Goal: Task Accomplishment & Management: Use online tool/utility

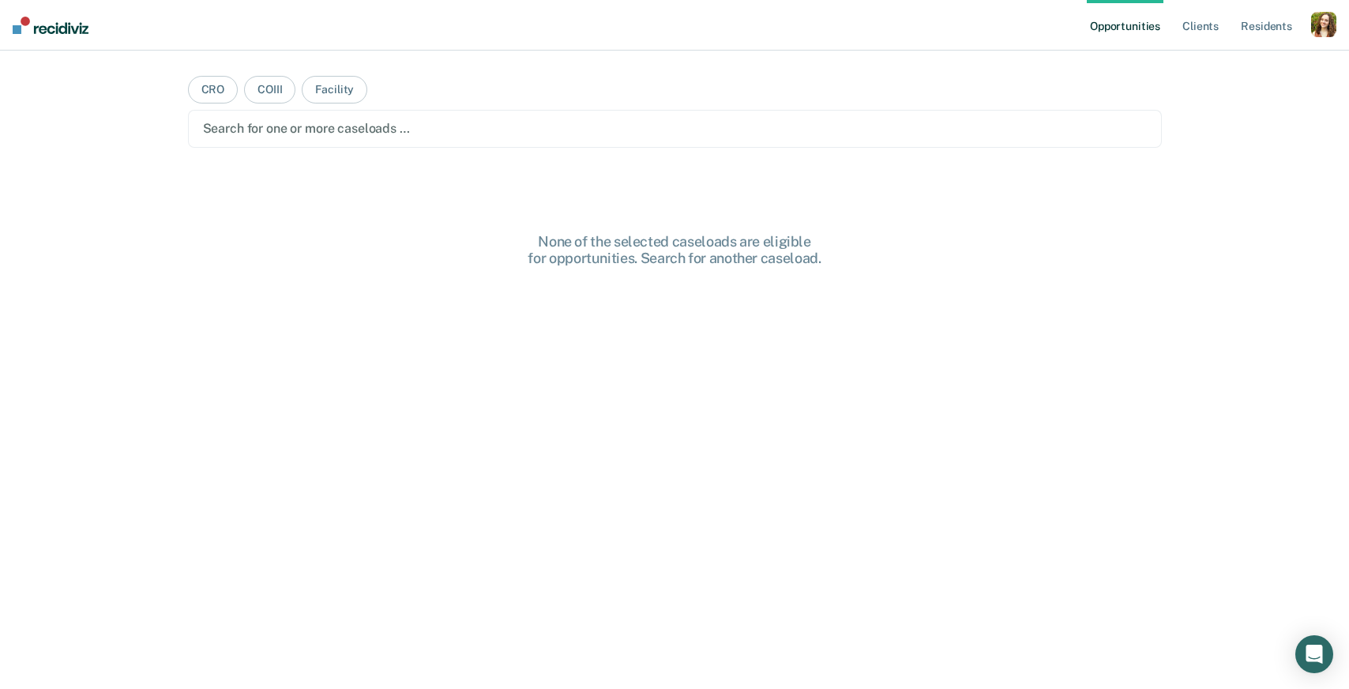
click at [257, 129] on div at bounding box center [675, 128] width 944 height 18
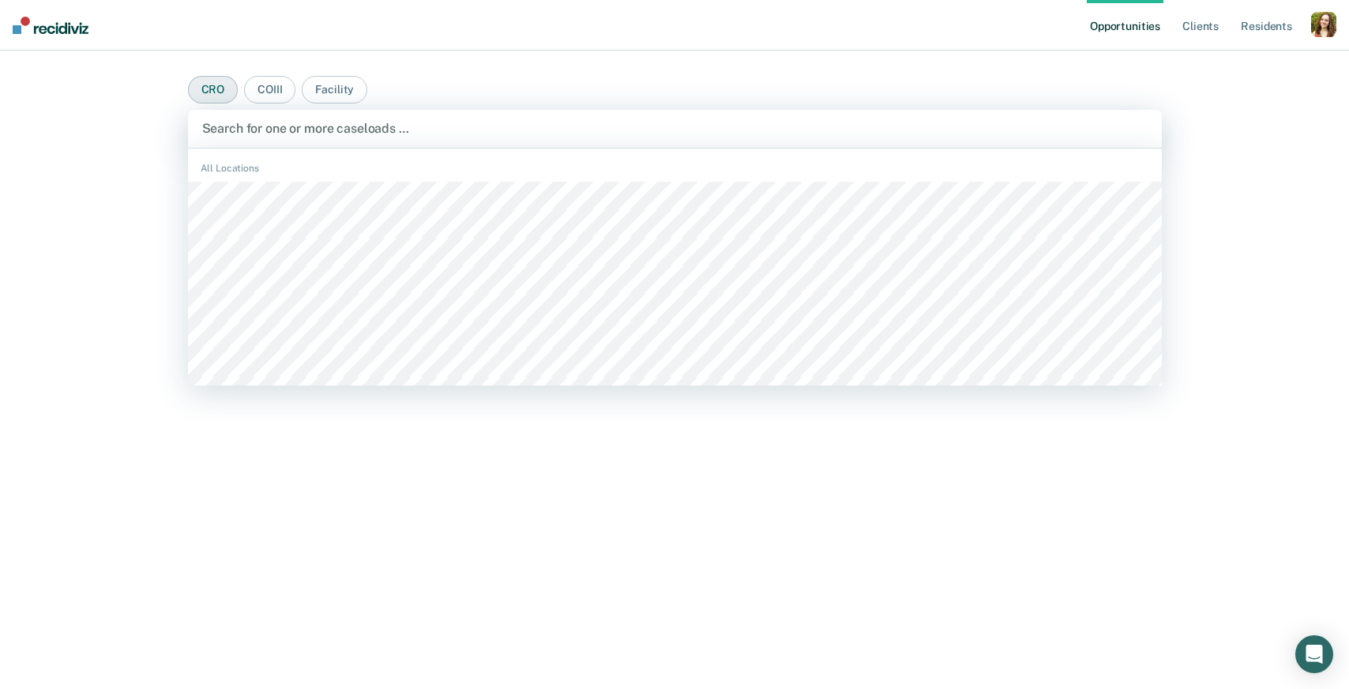
click at [197, 91] on button "CRO" at bounding box center [213, 90] width 51 height 28
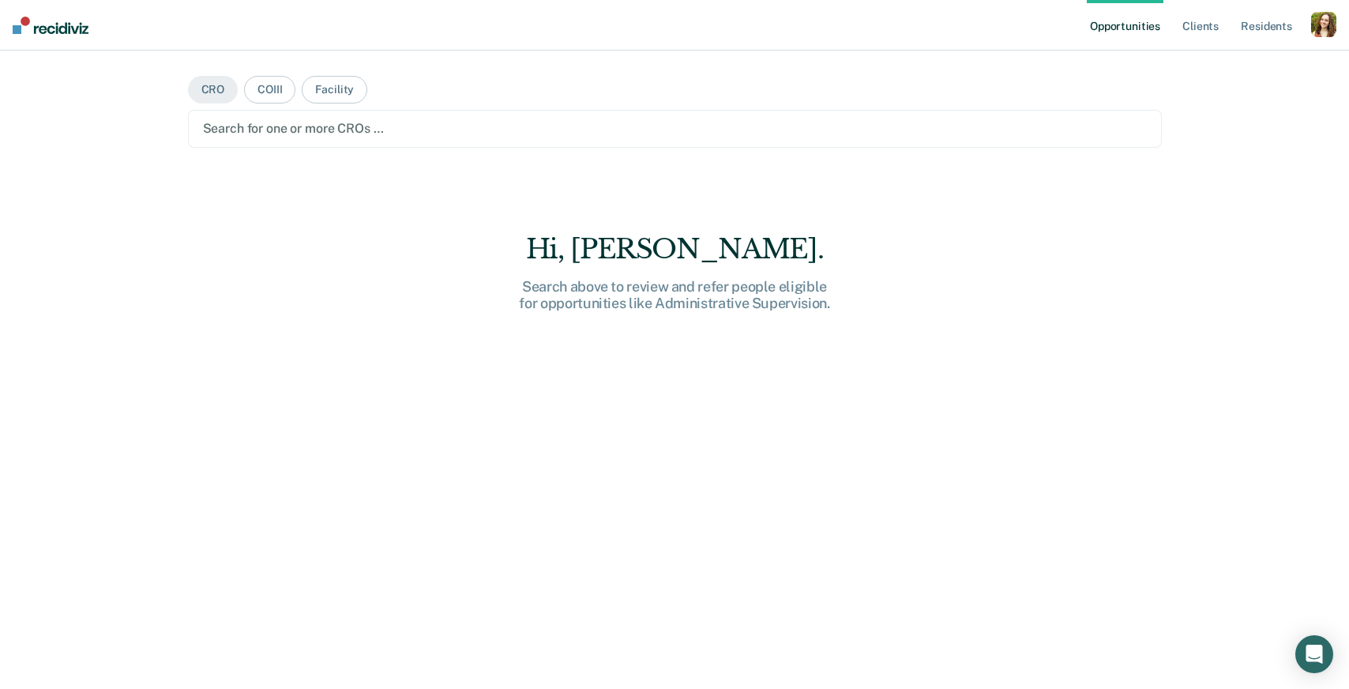
click at [242, 137] on div at bounding box center [675, 128] width 944 height 18
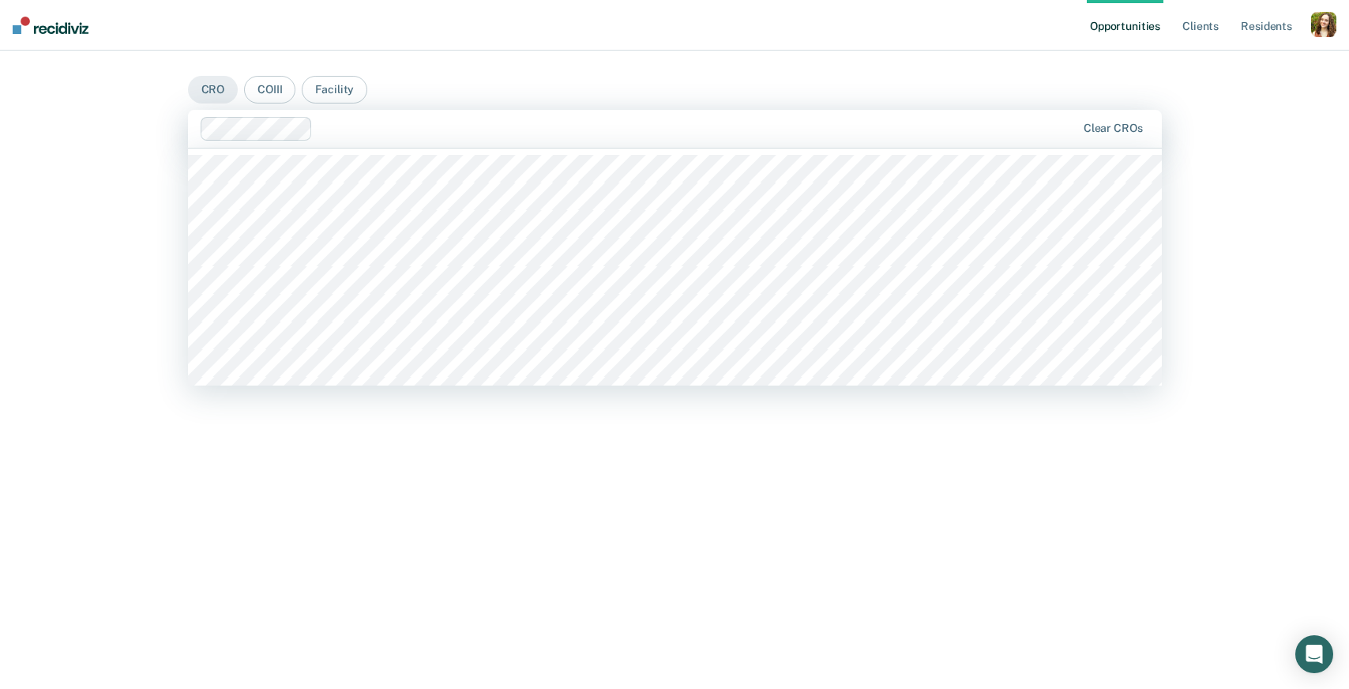
click at [334, 130] on div at bounding box center [697, 128] width 757 height 18
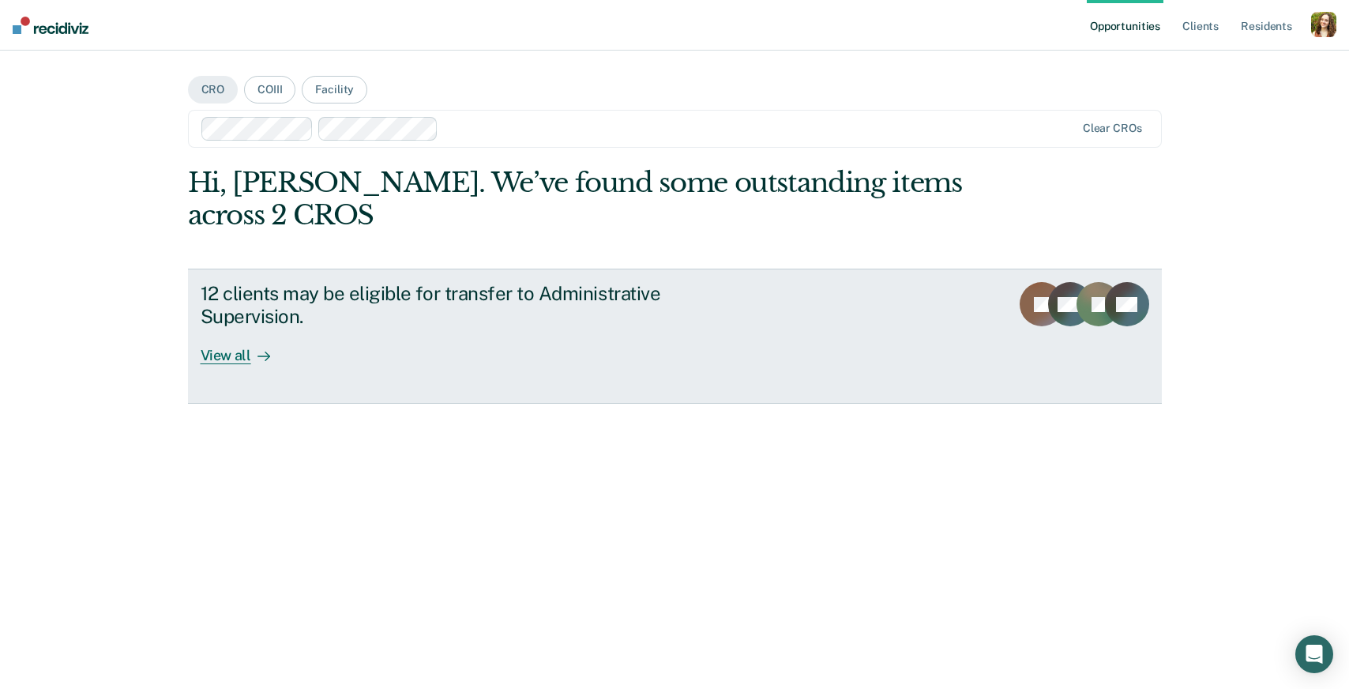
click at [261, 350] on icon at bounding box center [263, 356] width 13 height 13
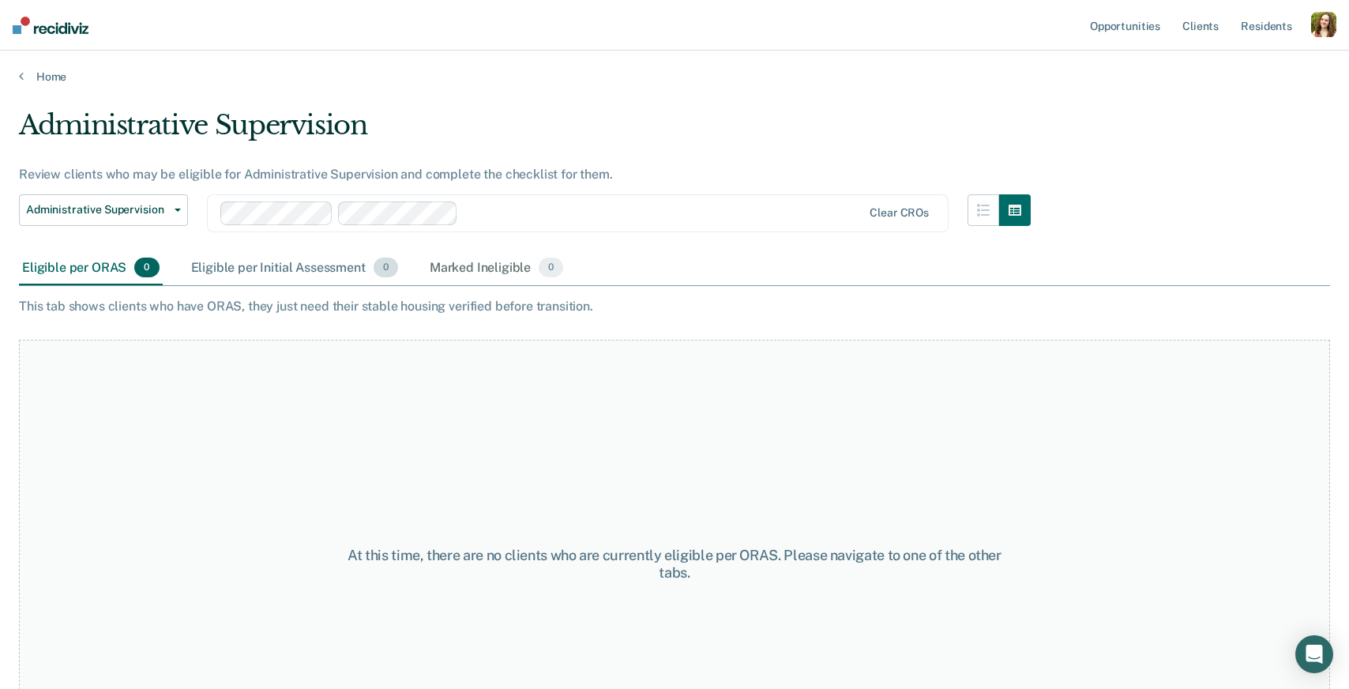
click at [278, 266] on div "Eligible per Initial Assessment 0" at bounding box center [294, 268] width 213 height 35
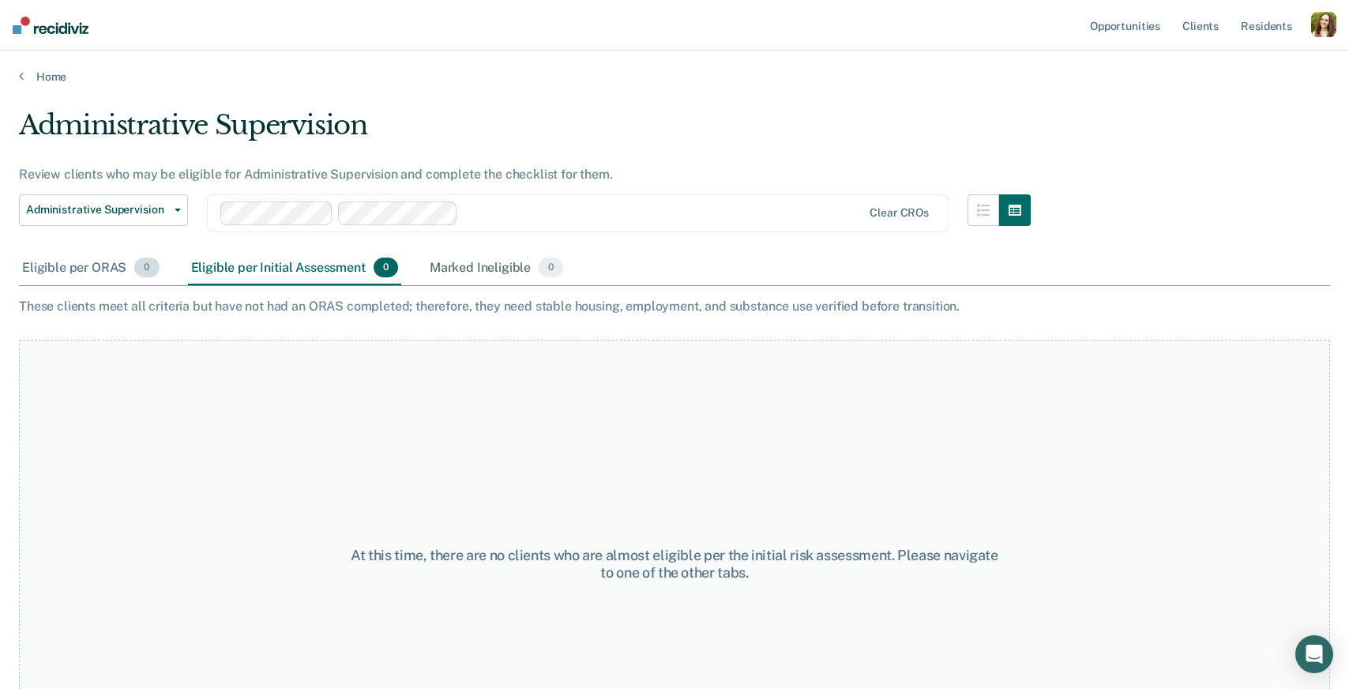
click at [83, 270] on div "Eligible per ORAS 0" at bounding box center [91, 268] width 144 height 35
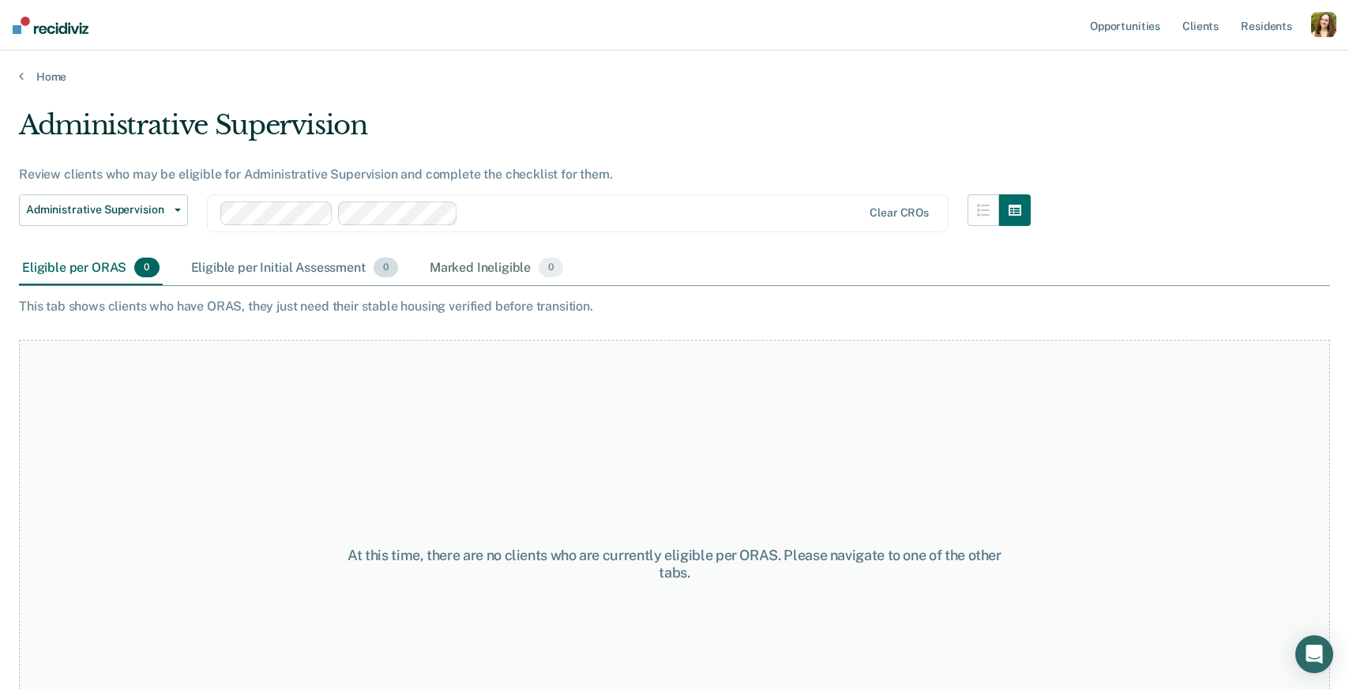
click at [277, 270] on div "Eligible per Initial Assessment 0" at bounding box center [294, 268] width 213 height 35
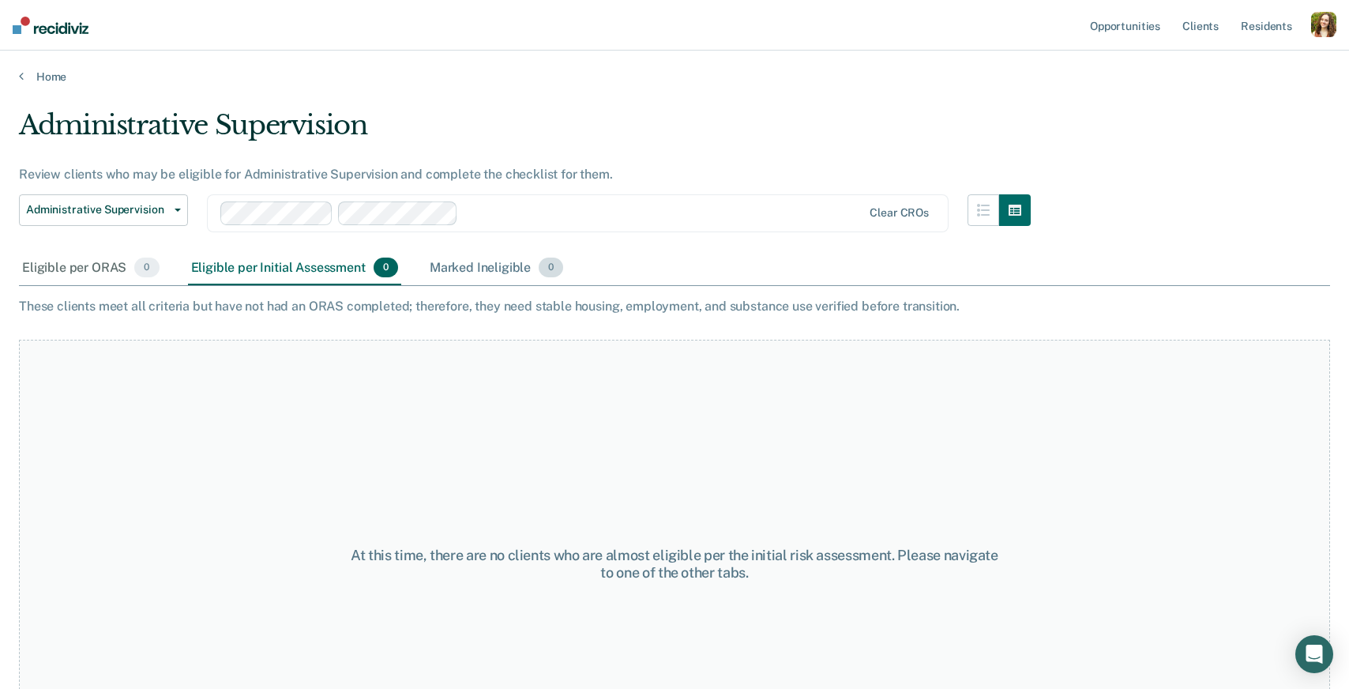
click at [466, 263] on div "Marked Ineligible 0" at bounding box center [496, 268] width 141 height 35
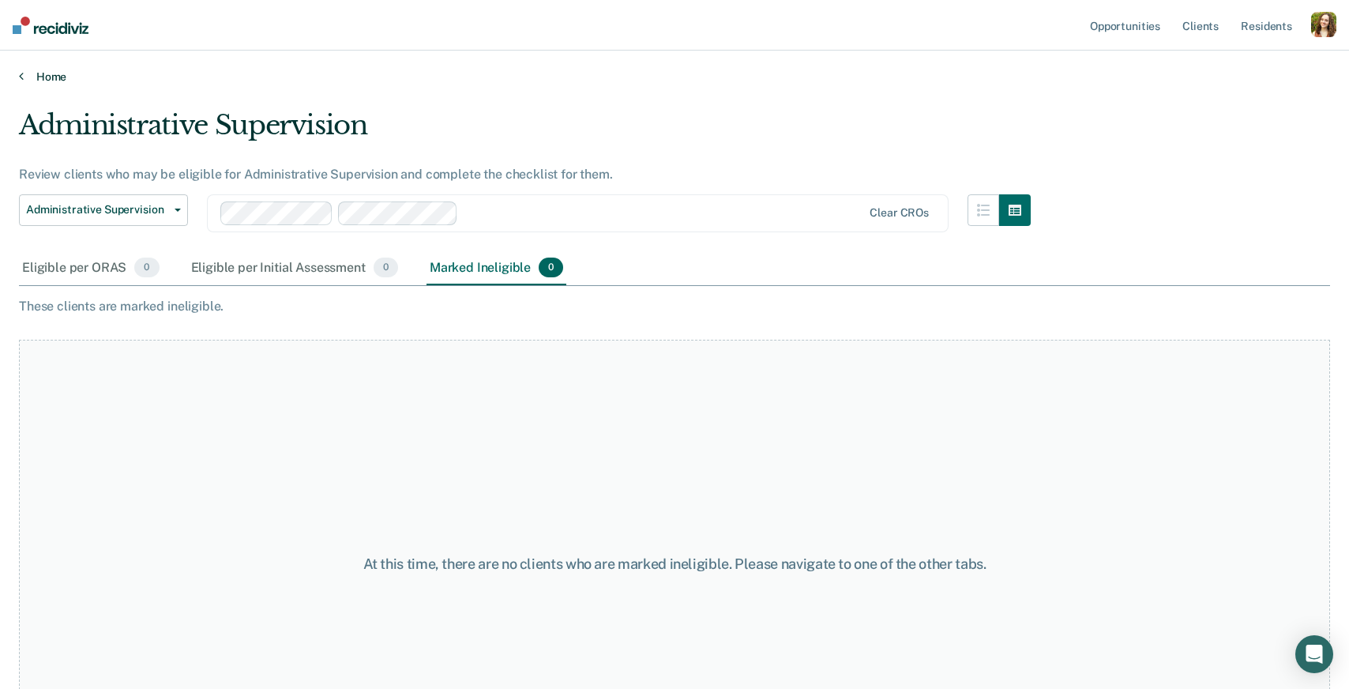
click at [39, 73] on link "Home" at bounding box center [674, 77] width 1311 height 14
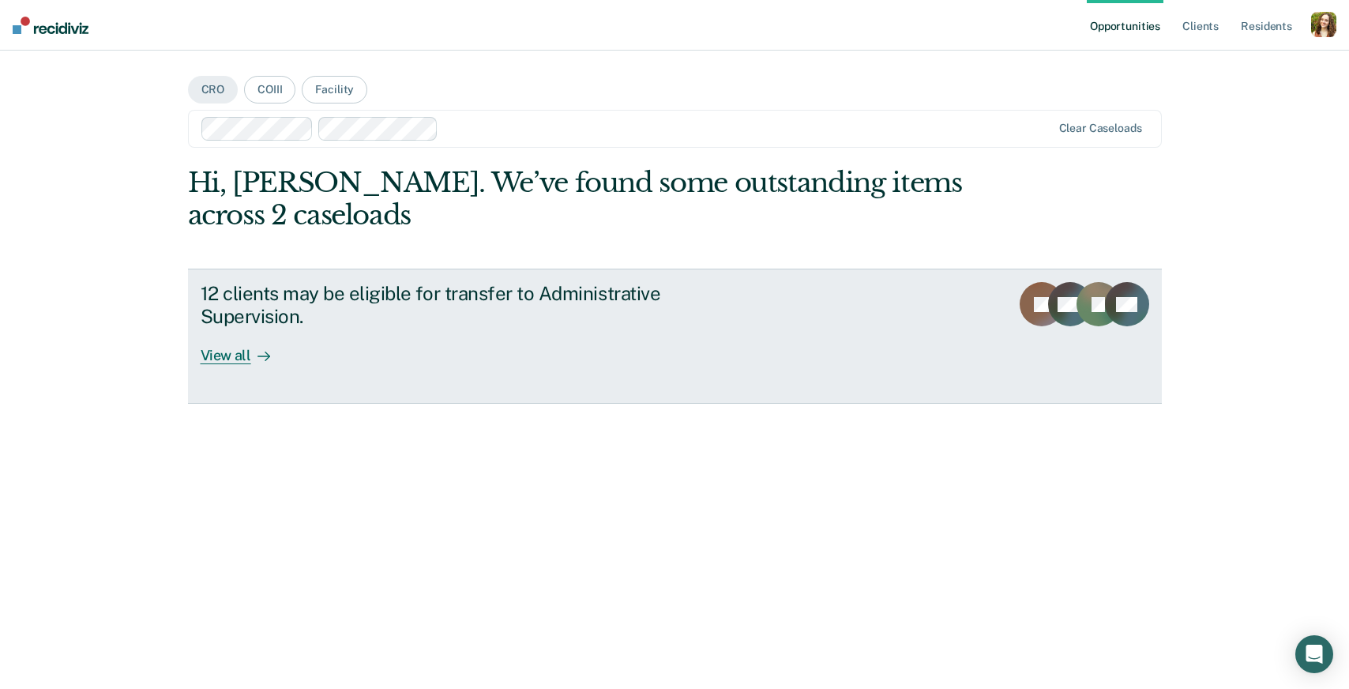
click at [381, 324] on div "12 clients may be eligible for transfer to Administrative Supervision." at bounding box center [478, 305] width 554 height 46
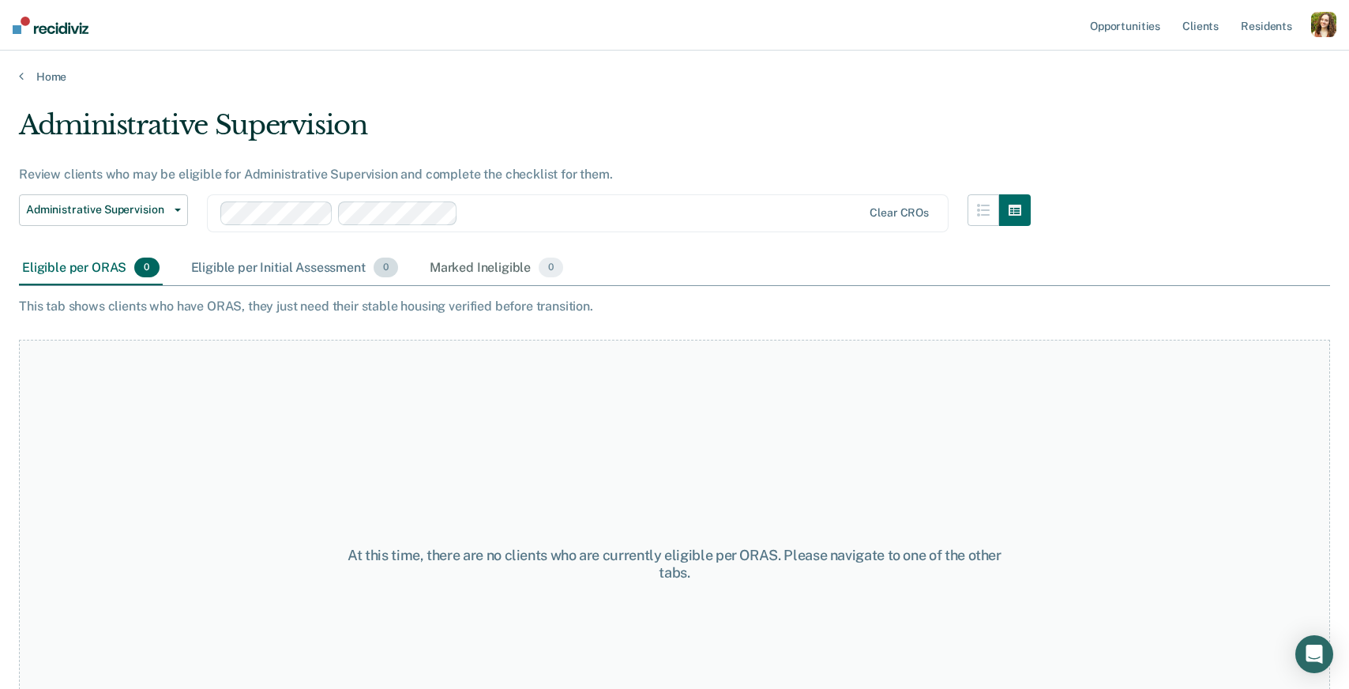
click at [335, 269] on div "Eligible per Initial Assessment 0" at bounding box center [294, 268] width 213 height 35
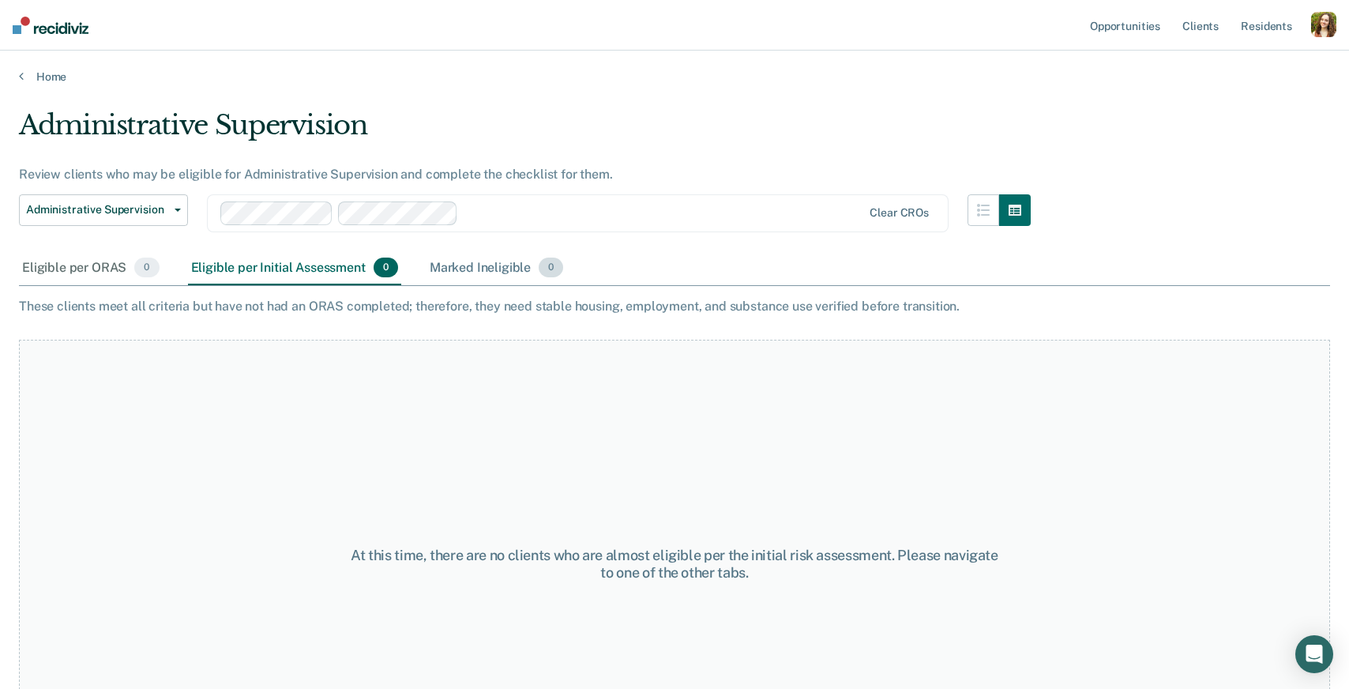
click at [453, 272] on div "Marked Ineligible 0" at bounding box center [496, 268] width 141 height 35
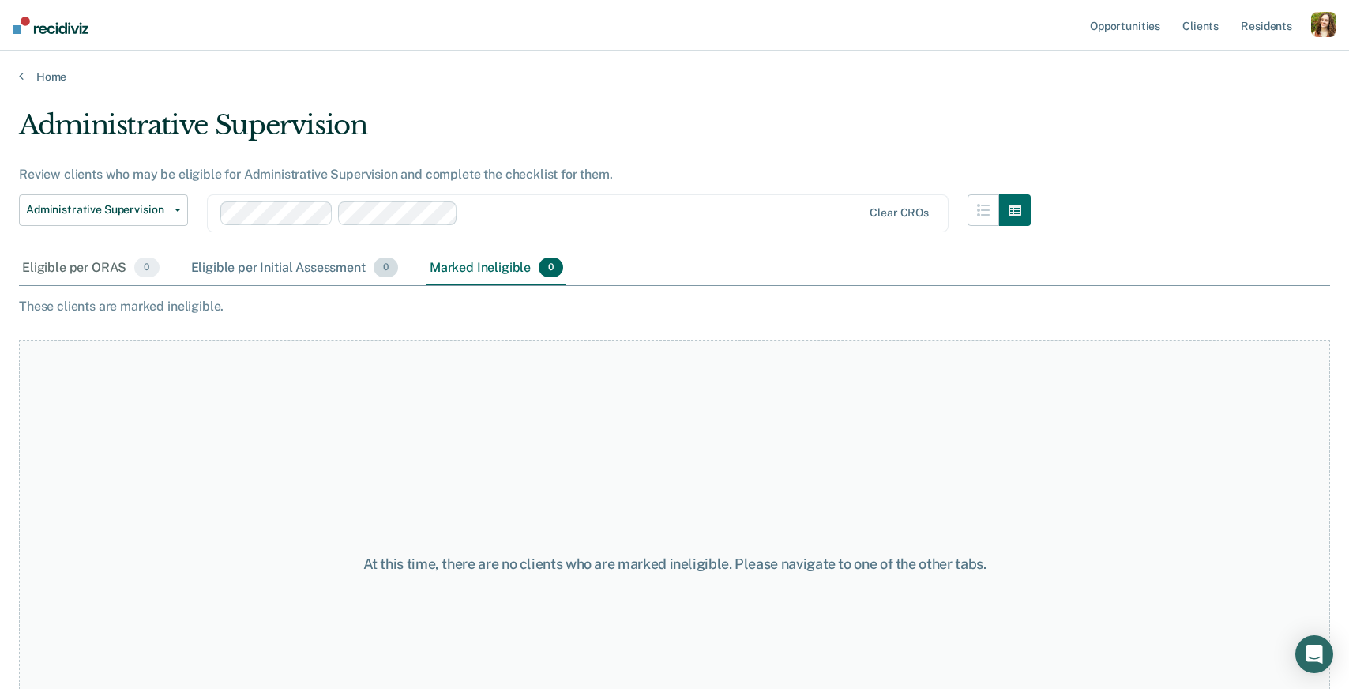
click at [286, 261] on div "Eligible per Initial Assessment 0" at bounding box center [294, 268] width 213 height 35
